Goal: Navigation & Orientation: Find specific page/section

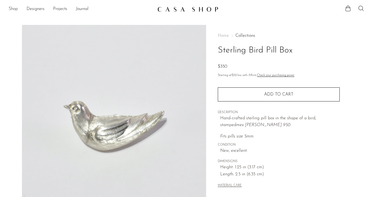
click at [11, 9] on link "Shop" at bounding box center [13, 9] width 9 height 7
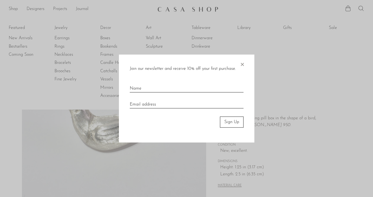
click at [240, 64] on span "×" at bounding box center [241, 63] width 5 height 17
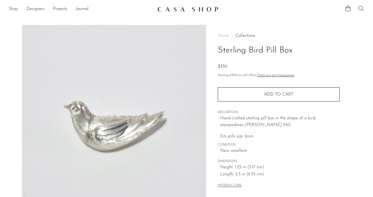
click at [11, 9] on link "Shop" at bounding box center [13, 9] width 9 height 7
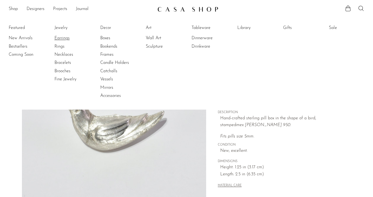
click at [63, 39] on link "Earrings" at bounding box center [74, 38] width 41 height 6
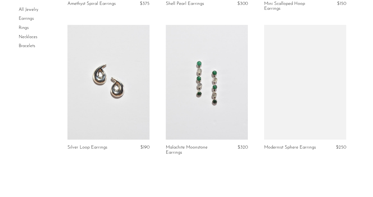
scroll to position [1669, 0]
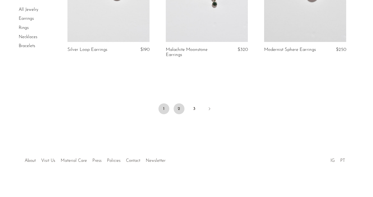
click at [175, 113] on link "2" at bounding box center [178, 108] width 11 height 11
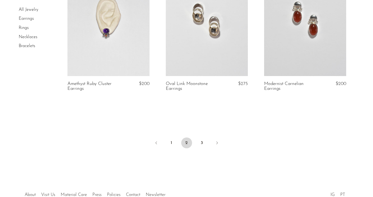
scroll to position [1685, 0]
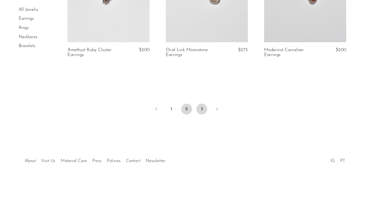
click at [201, 112] on link "3" at bounding box center [201, 109] width 11 height 11
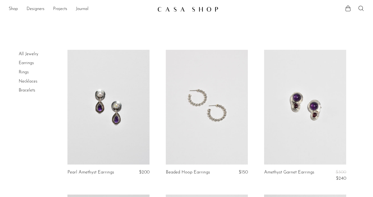
click at [23, 71] on link "Rings" at bounding box center [24, 72] width 10 height 4
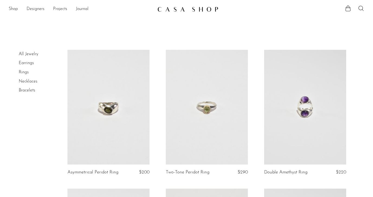
click at [29, 85] on li "Necklaces" at bounding box center [39, 81] width 41 height 9
click at [27, 81] on link "Necklaces" at bounding box center [28, 81] width 19 height 4
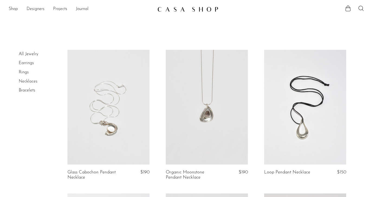
click at [28, 92] on link "Bracelets" at bounding box center [27, 90] width 17 height 4
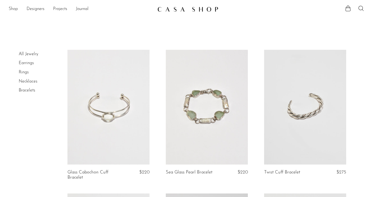
click at [17, 9] on link "Shop" at bounding box center [13, 9] width 9 height 7
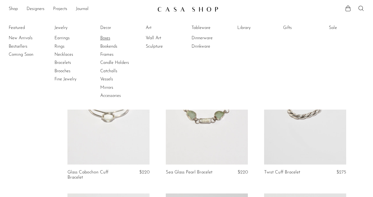
click at [103, 38] on link "Boxes" at bounding box center [120, 38] width 41 height 6
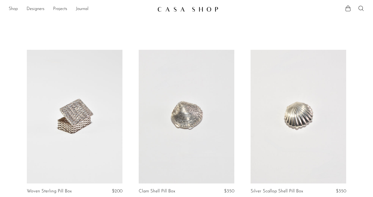
click at [12, 9] on link "Shop" at bounding box center [13, 9] width 9 height 7
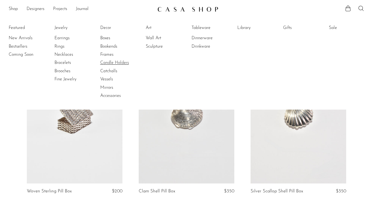
click at [123, 65] on link "Candle Holders" at bounding box center [120, 63] width 41 height 6
